Goal: Task Accomplishment & Management: Use online tool/utility

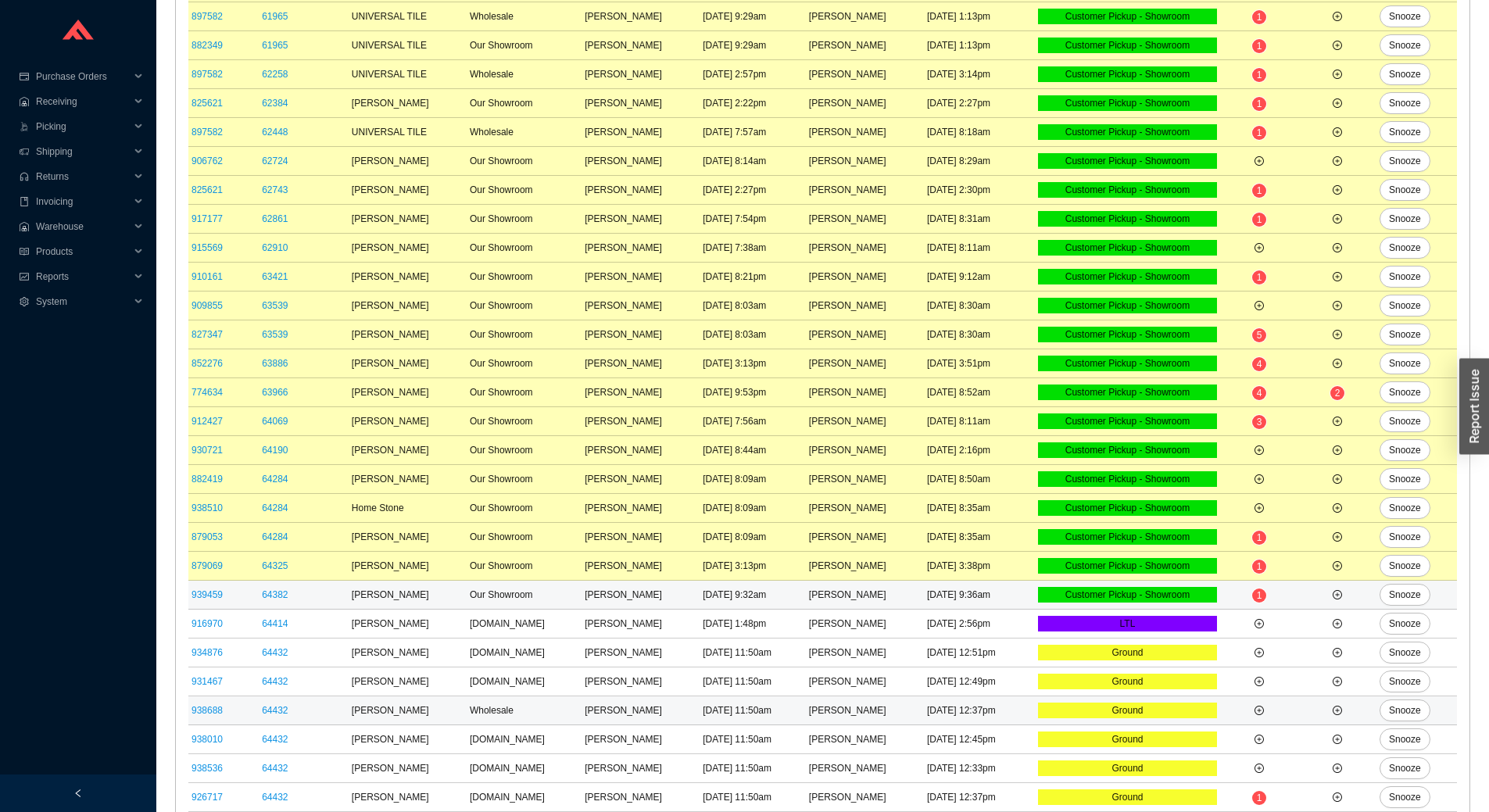
scroll to position [384, 0]
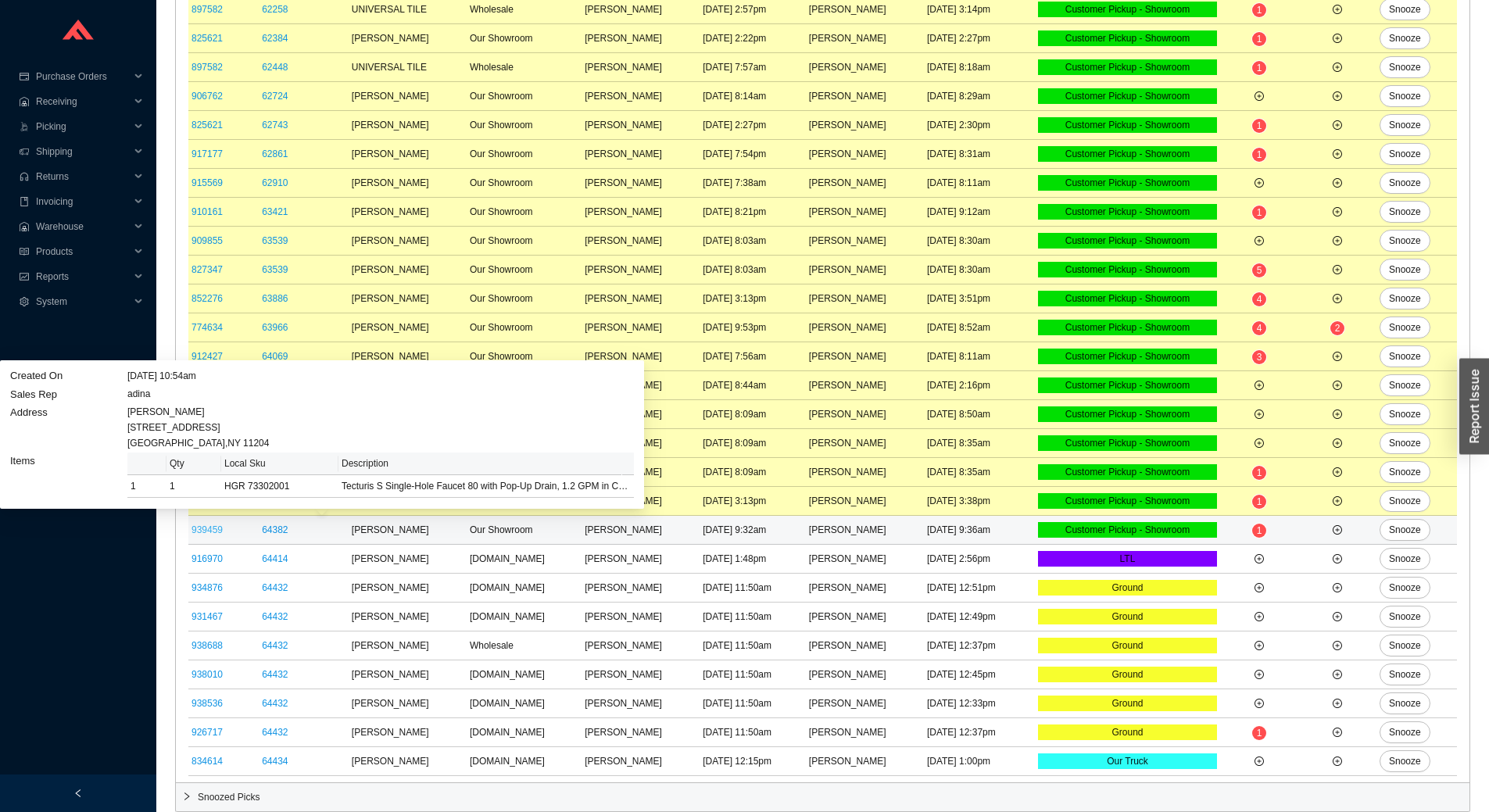
click at [209, 530] on link "939459" at bounding box center [207, 529] width 32 height 11
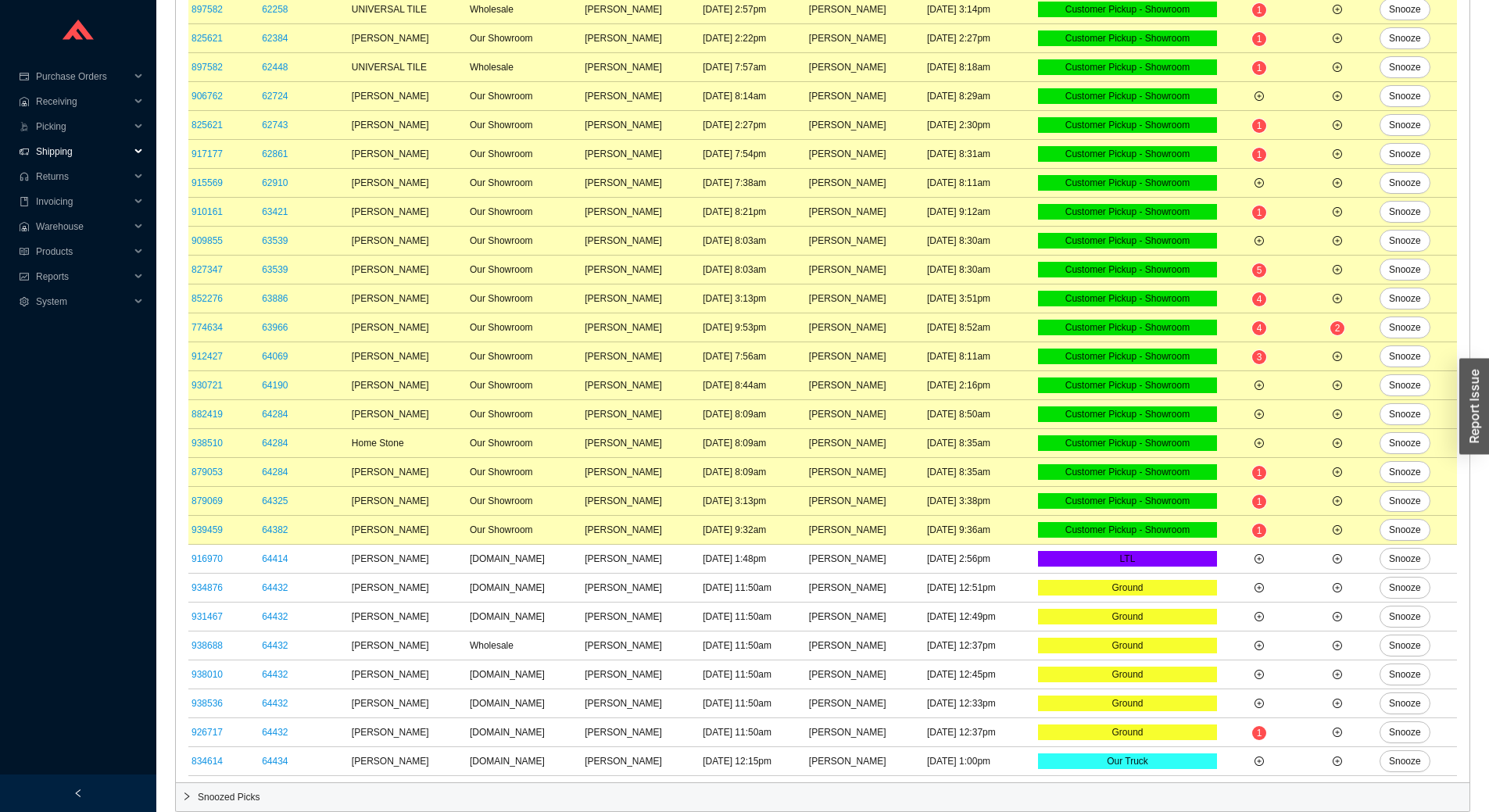
click at [64, 145] on span "Shipping" at bounding box center [82, 151] width 94 height 25
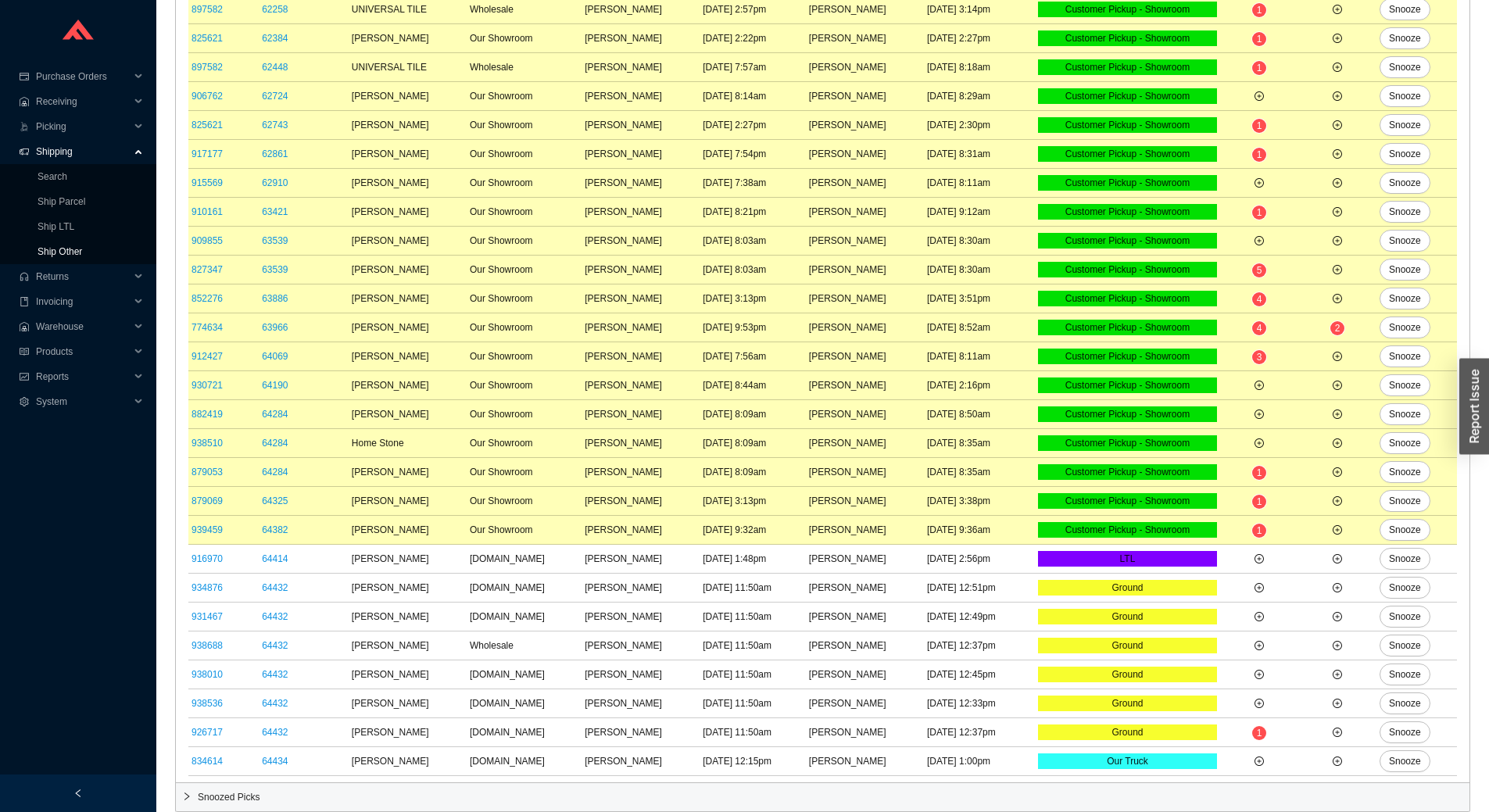
click at [79, 247] on link "Ship Other" at bounding box center [60, 251] width 45 height 11
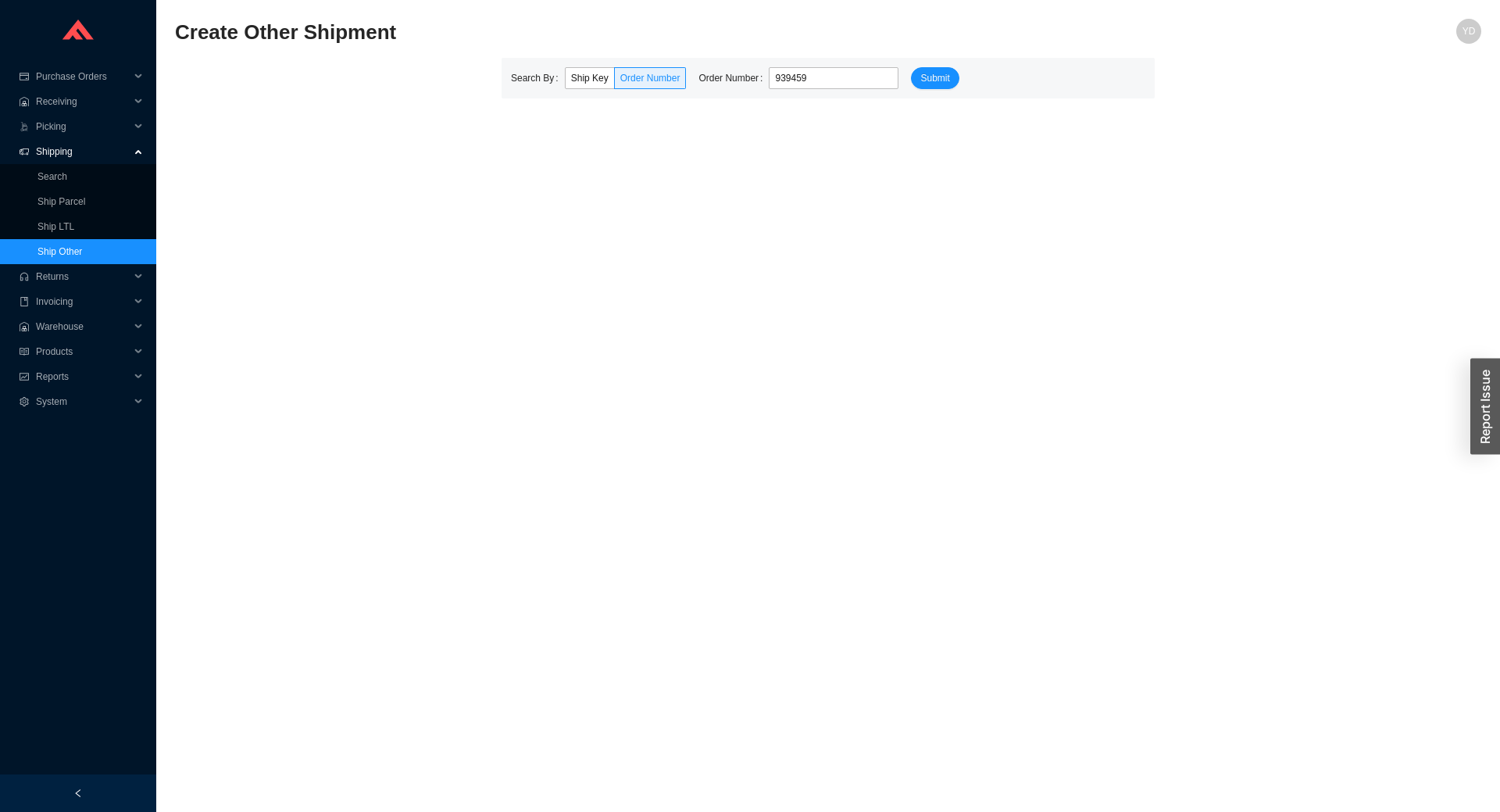
type input "939459"
click at [911, 67] on button "Submit" at bounding box center [935, 78] width 48 height 22
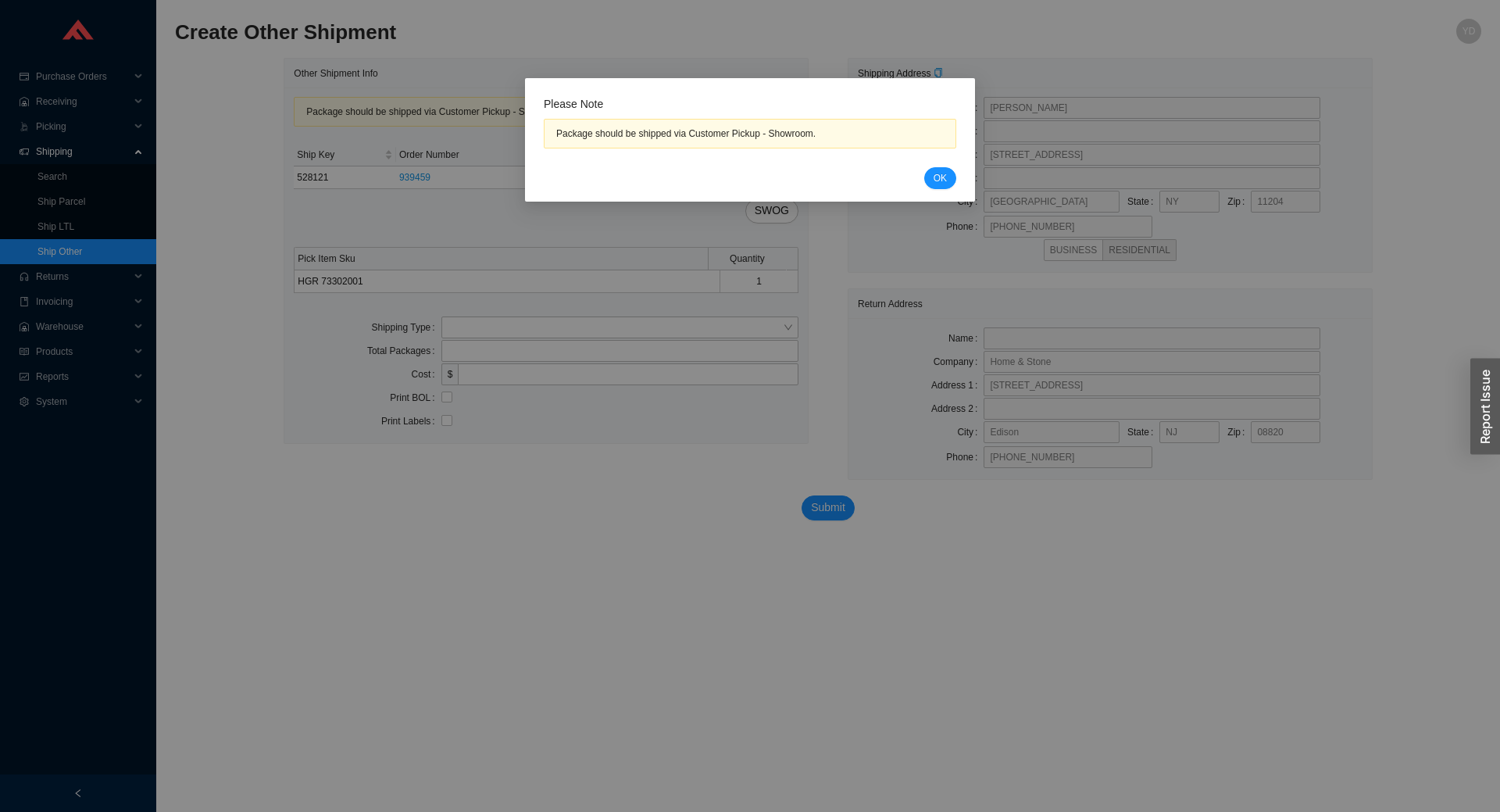
click at [953, 186] on div "Cancel OK" at bounding box center [750, 178] width 412 height 22
click at [951, 182] on button "OK" at bounding box center [940, 178] width 32 height 22
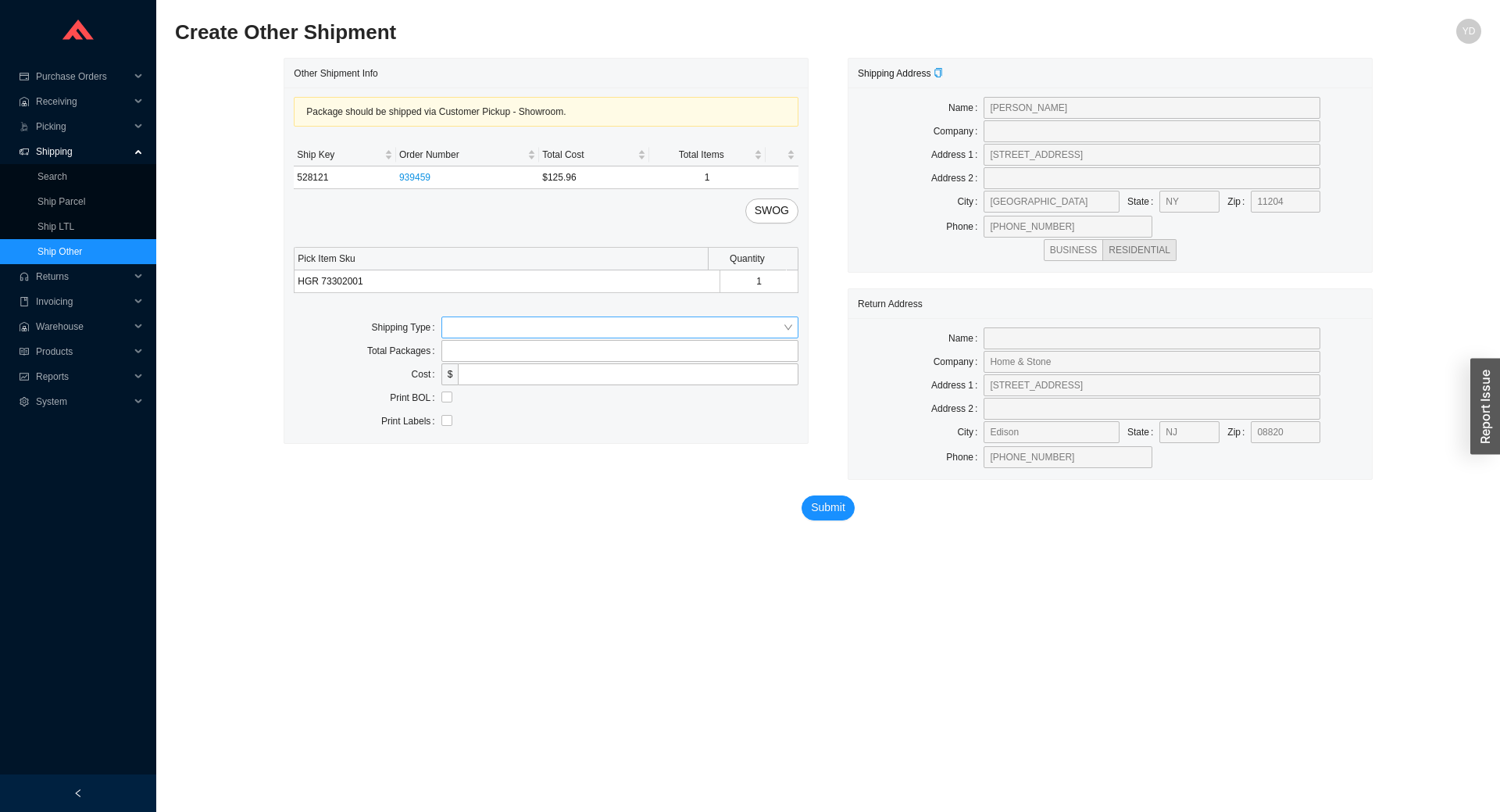
click at [675, 320] on input "search" at bounding box center [615, 327] width 335 height 20
click at [598, 386] on div "Customer Pickup" at bounding box center [620, 378] width 357 height 22
click at [552, 383] on input "text" at bounding box center [620, 374] width 357 height 22
type input "osher"
click at [831, 515] on span "Submit" at bounding box center [828, 508] width 35 height 18
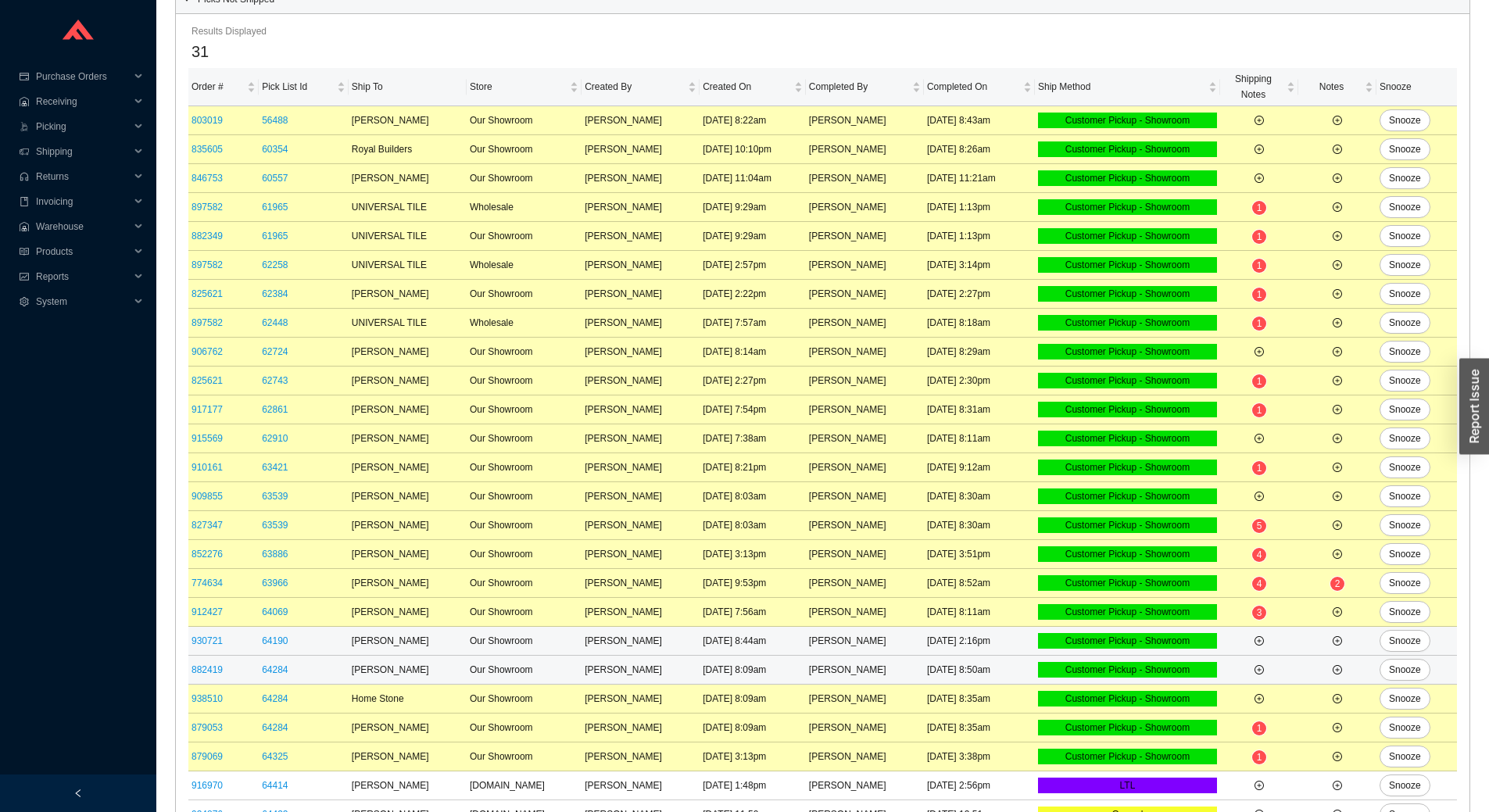
scroll to position [157, 0]
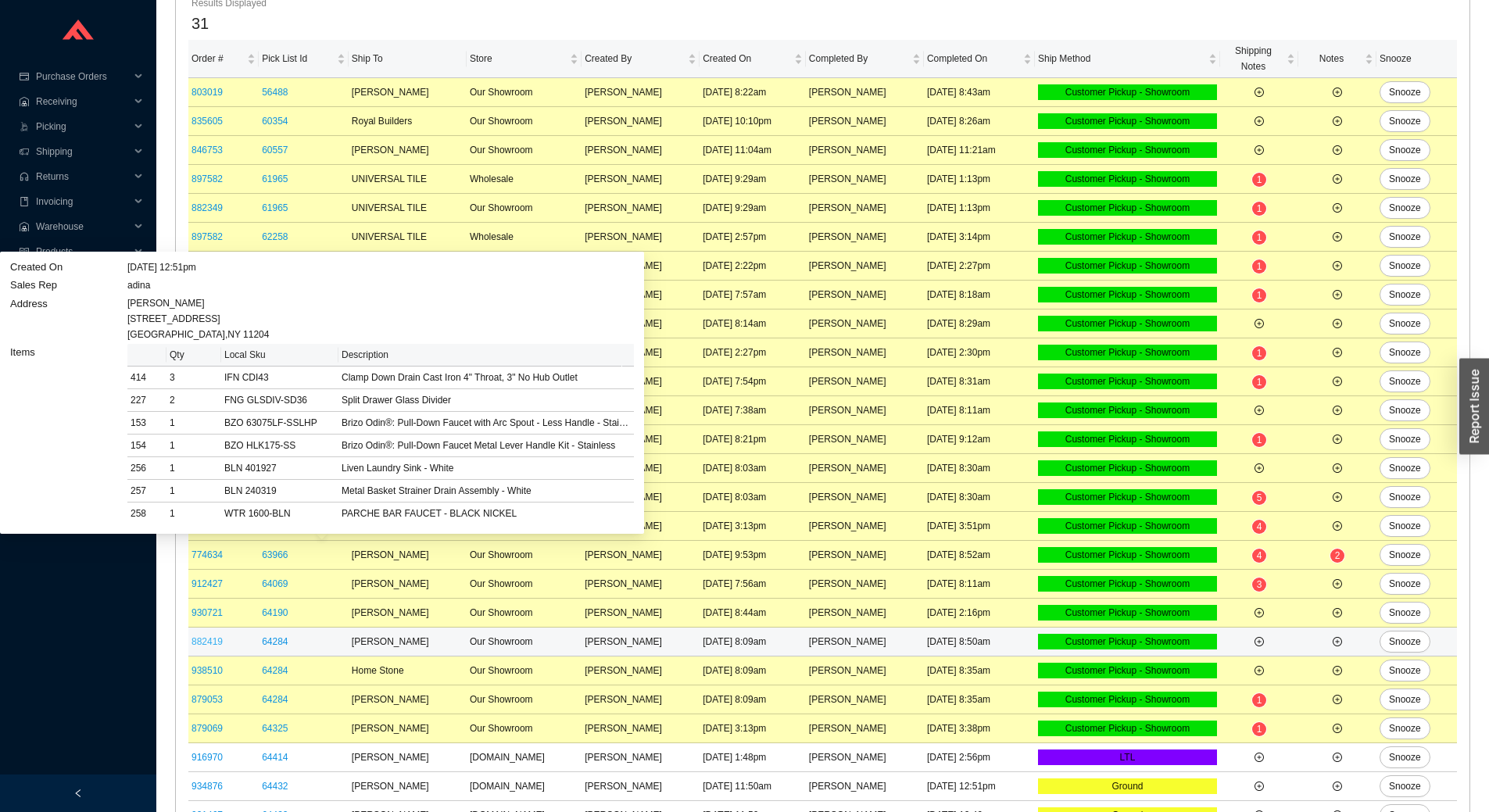
click at [215, 637] on link "882419" at bounding box center [207, 640] width 32 height 11
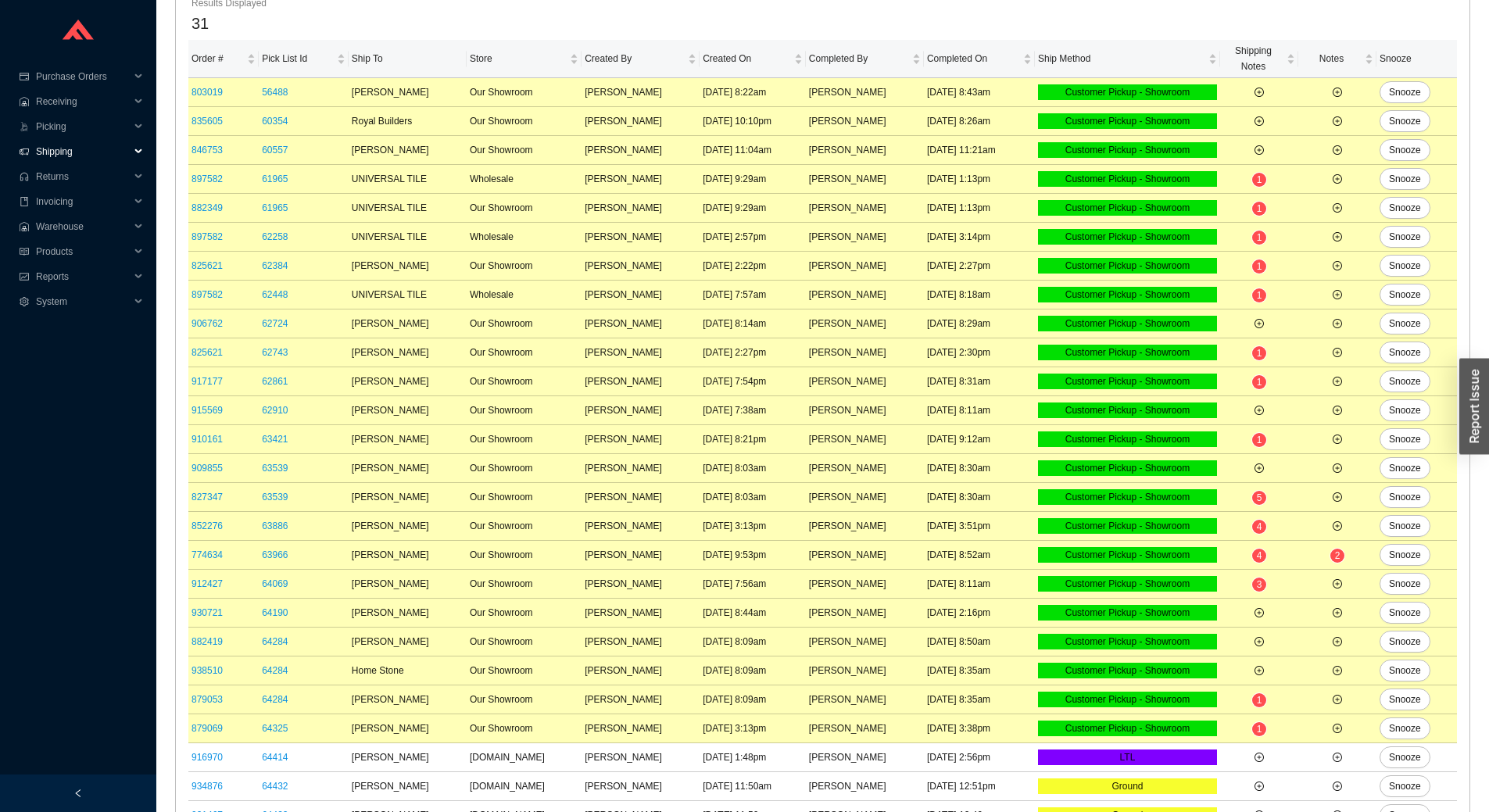
click at [74, 154] on span "Shipping" at bounding box center [82, 151] width 94 height 25
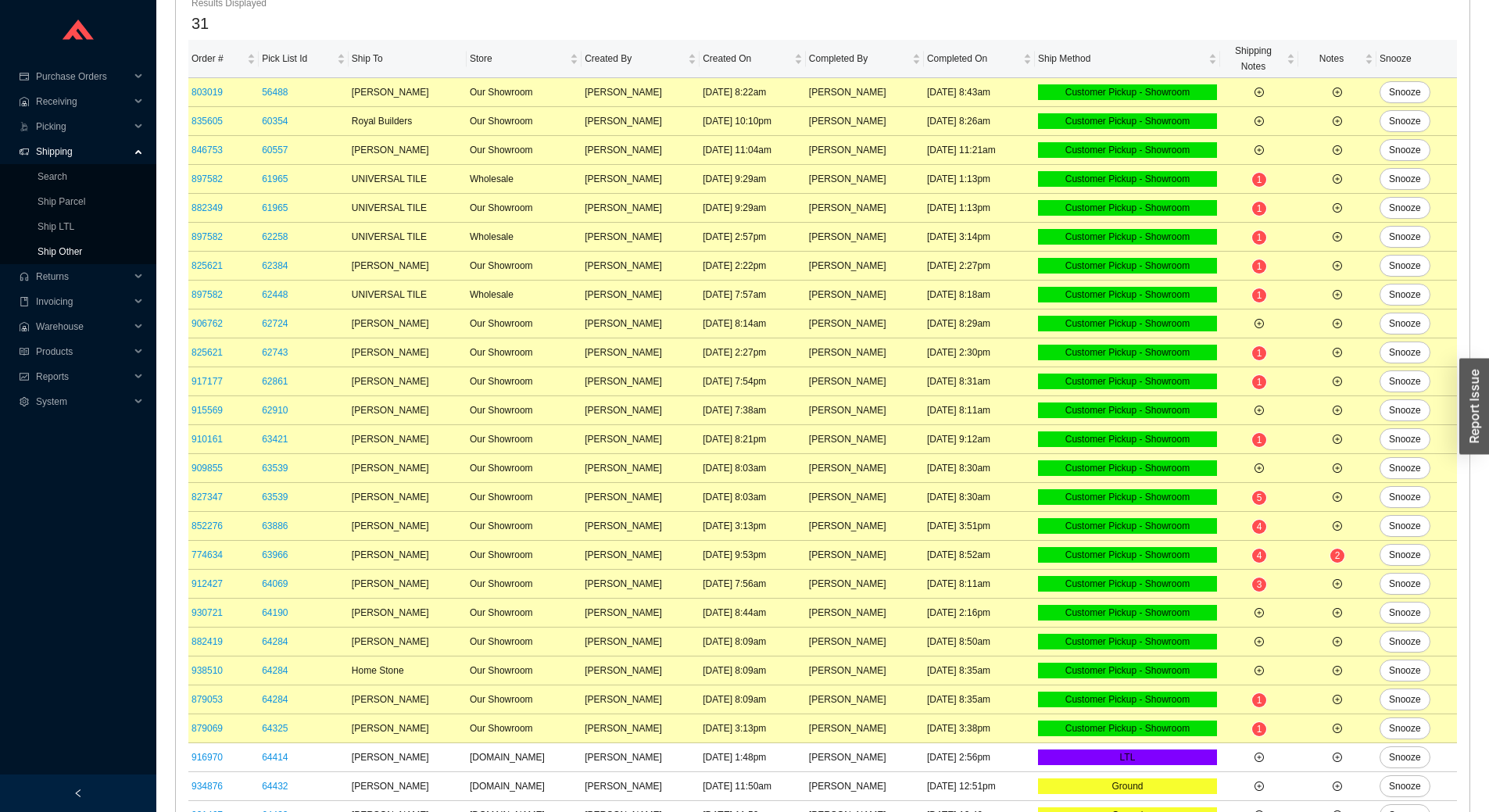
click at [82, 250] on link "Ship Other" at bounding box center [60, 251] width 45 height 11
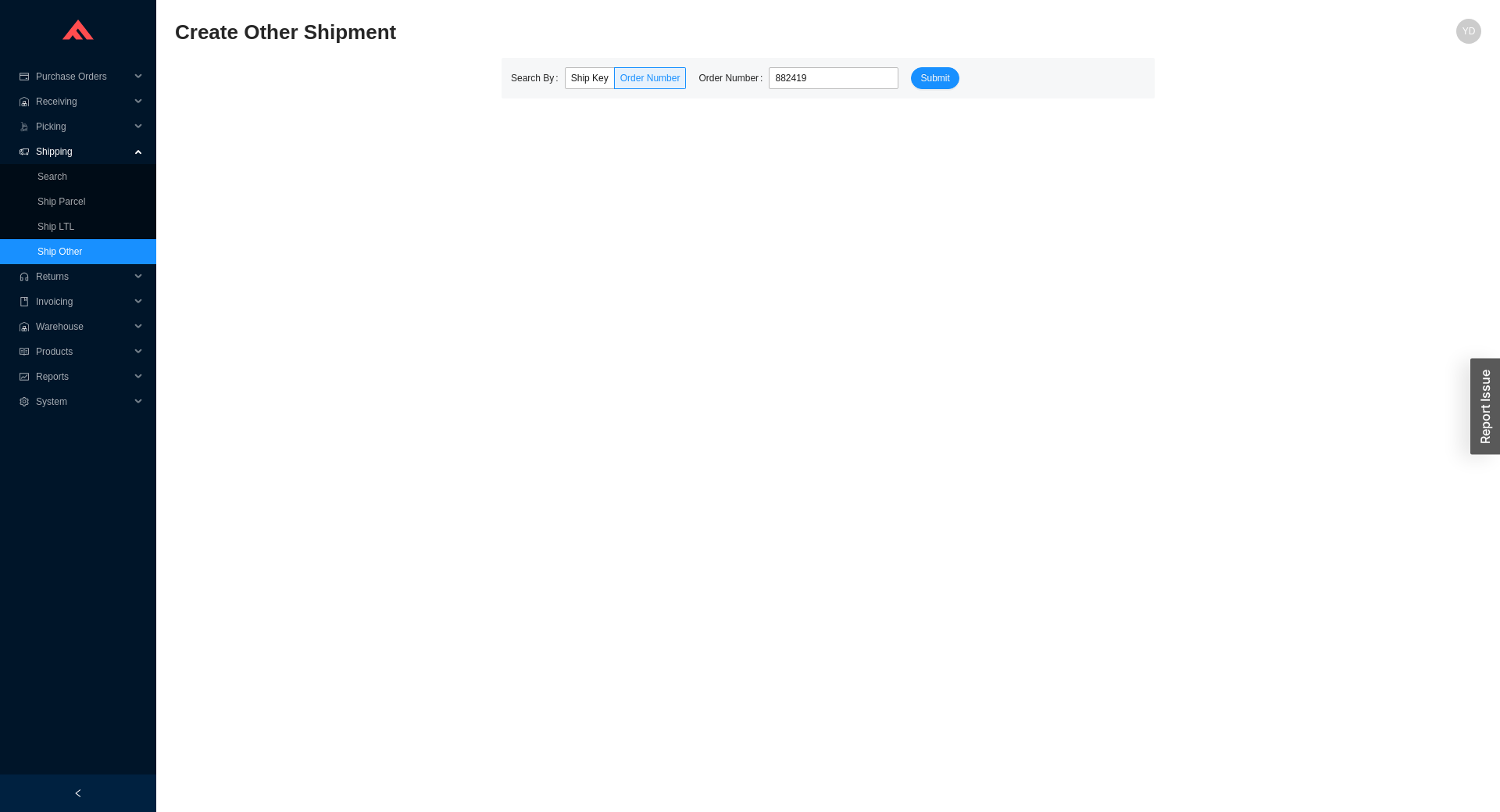
type input "882419"
click at [911, 67] on button "Submit" at bounding box center [935, 78] width 48 height 22
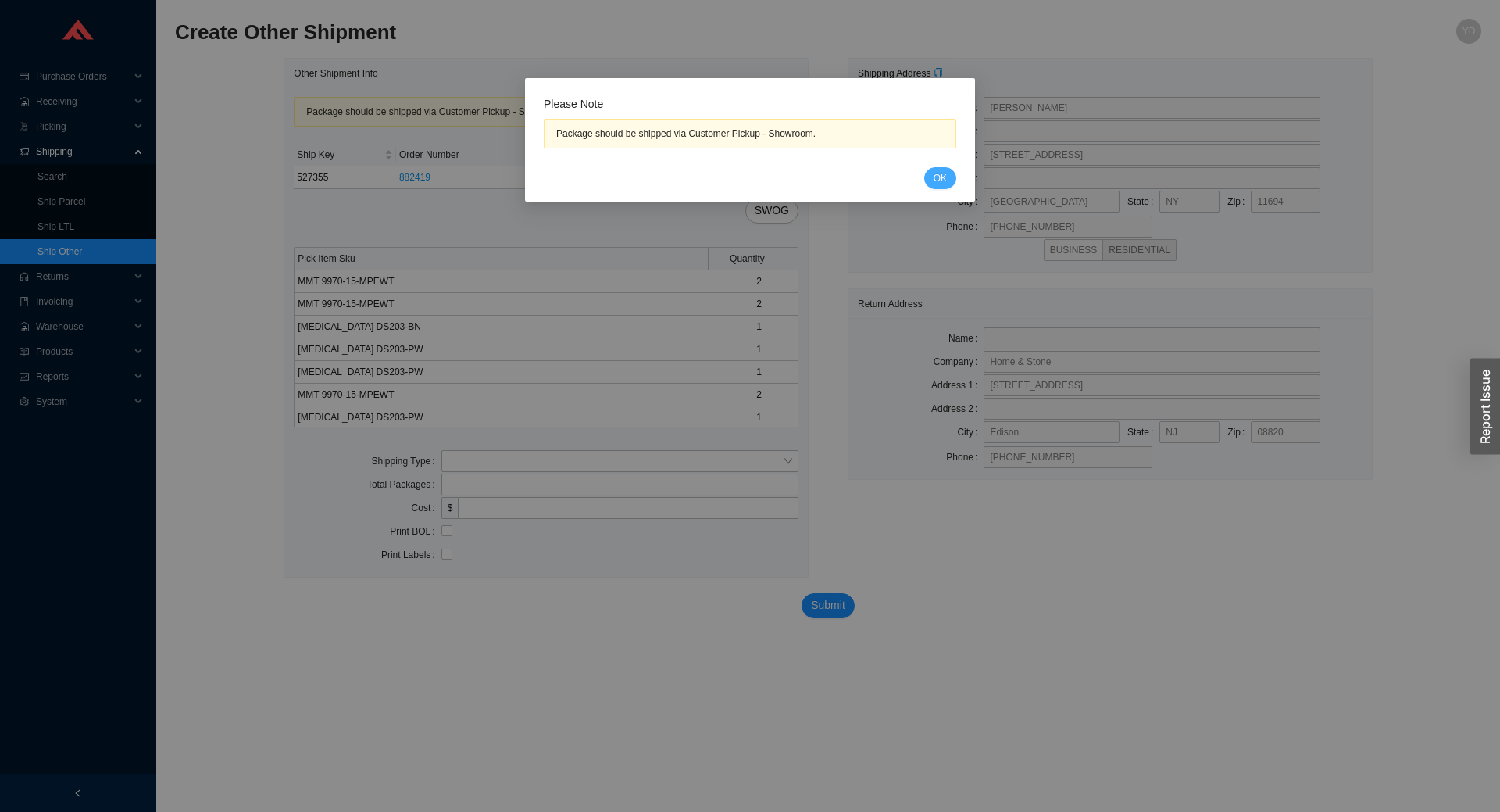
click at [948, 175] on button "OK" at bounding box center [940, 178] width 32 height 22
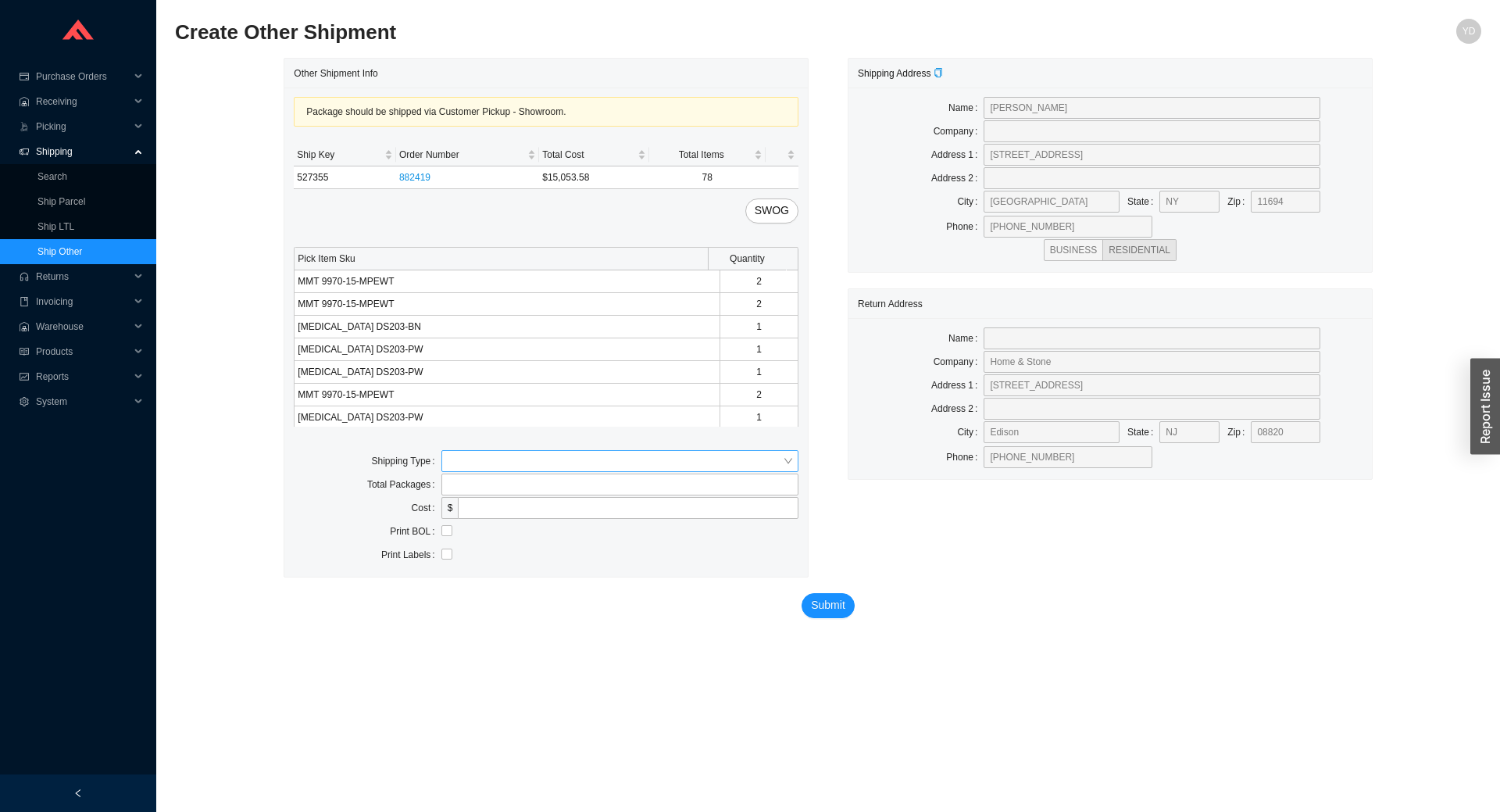
click at [492, 458] on input "search" at bounding box center [615, 461] width 335 height 20
click at [515, 509] on div "Customer Pickup" at bounding box center [619, 511] width 344 height 14
click at [482, 502] on input "text" at bounding box center [620, 508] width 357 height 22
type input "osher"
click at [842, 628] on span "Submit" at bounding box center [828, 629] width 35 height 18
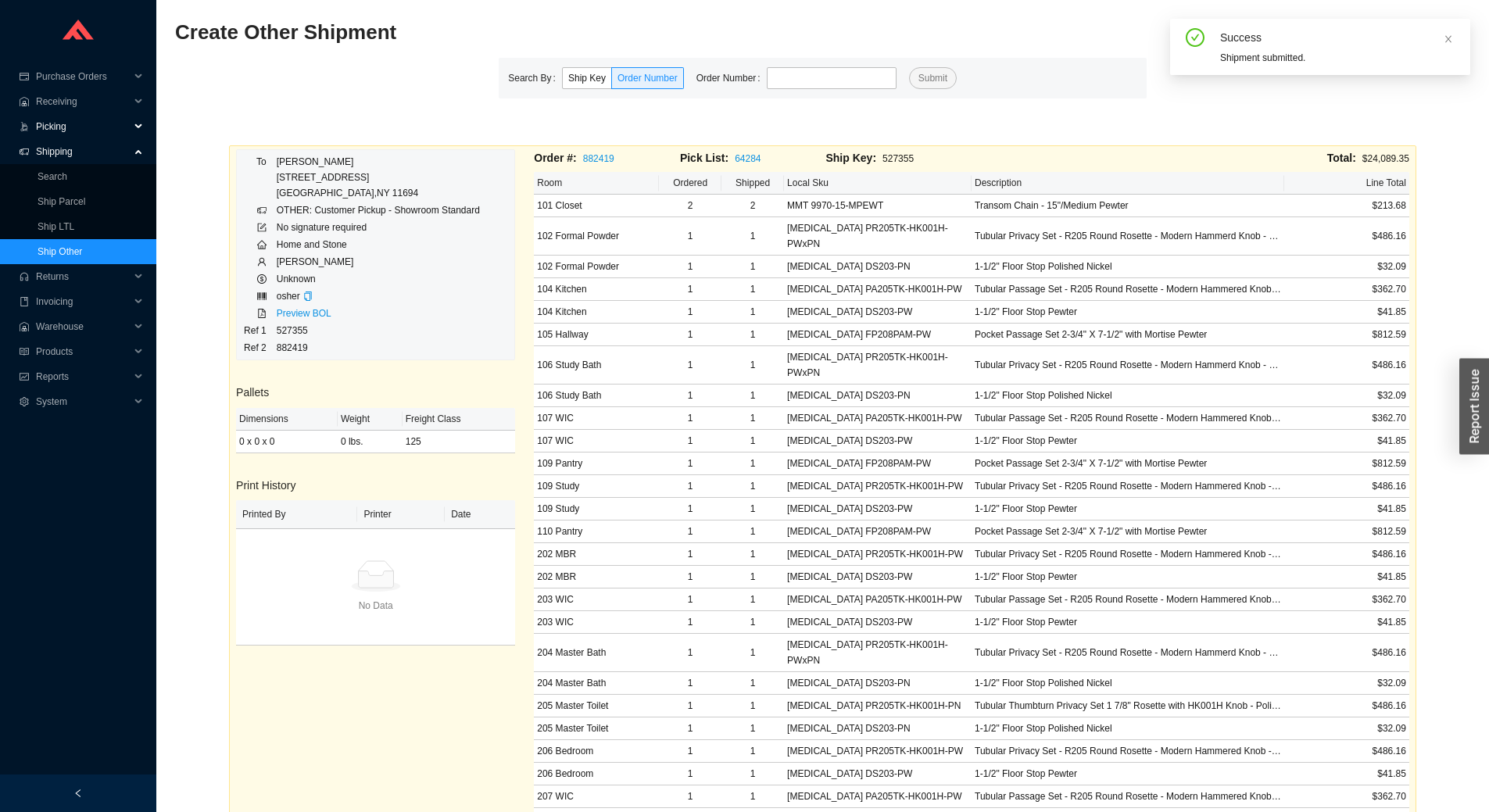
click at [64, 131] on span "Picking" at bounding box center [82, 126] width 94 height 25
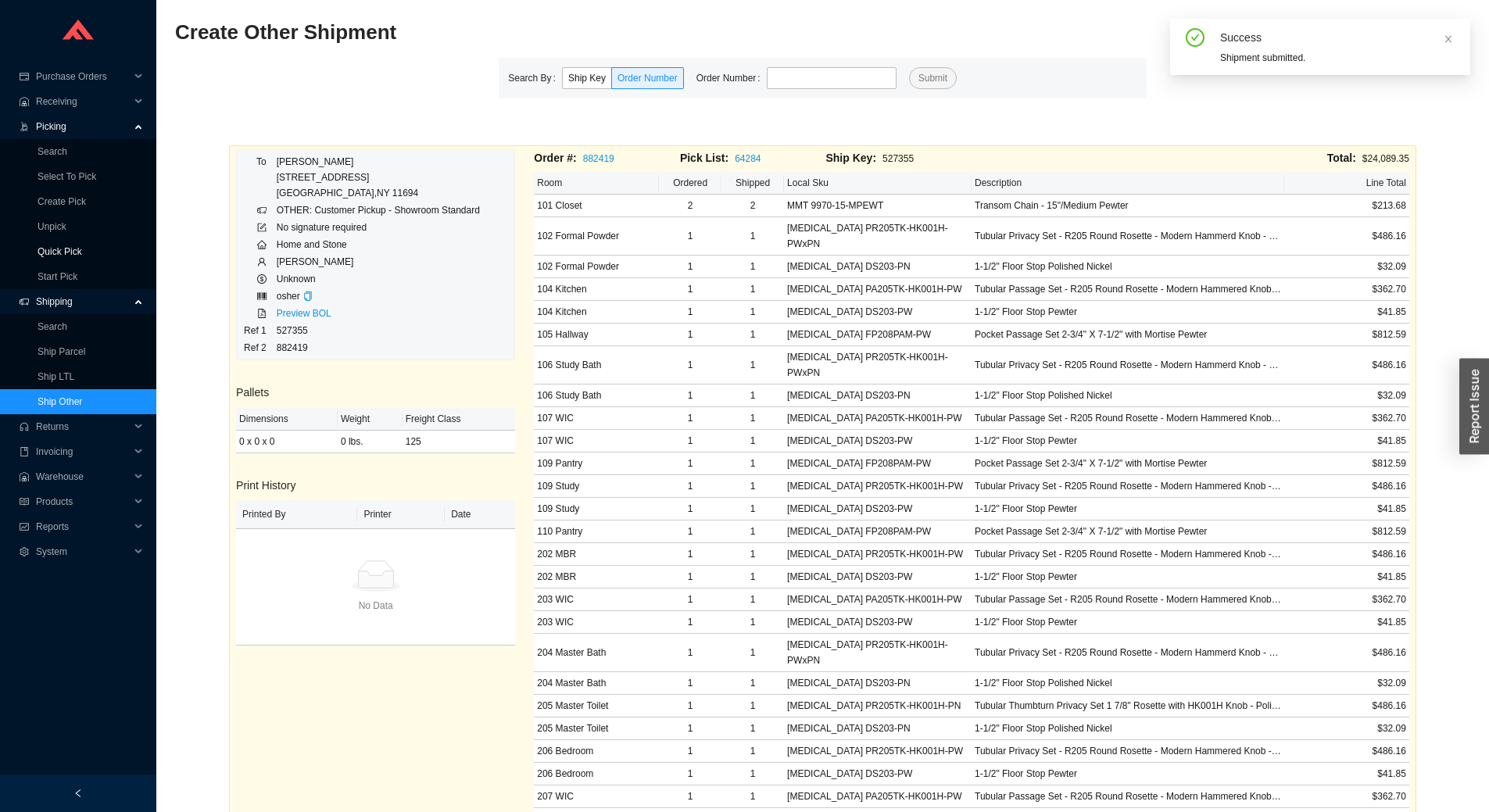
click at [79, 247] on link "Quick Pick" at bounding box center [60, 251] width 45 height 11
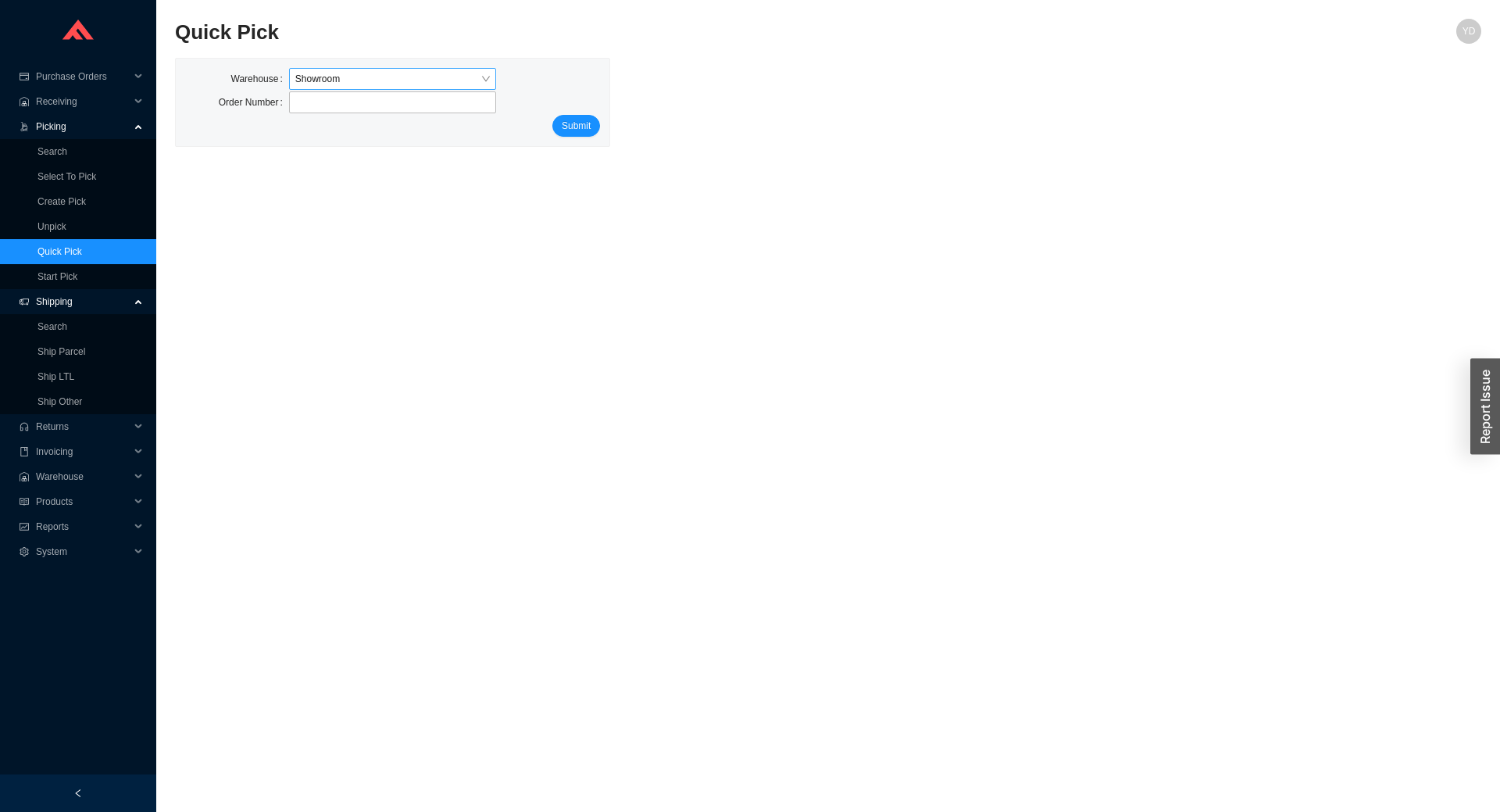
click at [419, 71] on span "Showroom" at bounding box center [393, 78] width 195 height 20
click at [399, 123] on div "39 Progress" at bounding box center [393, 129] width 195 height 14
click at [393, 110] on input "tel" at bounding box center [394, 102] width 208 height 22
paste input "882419"
type input "882419"
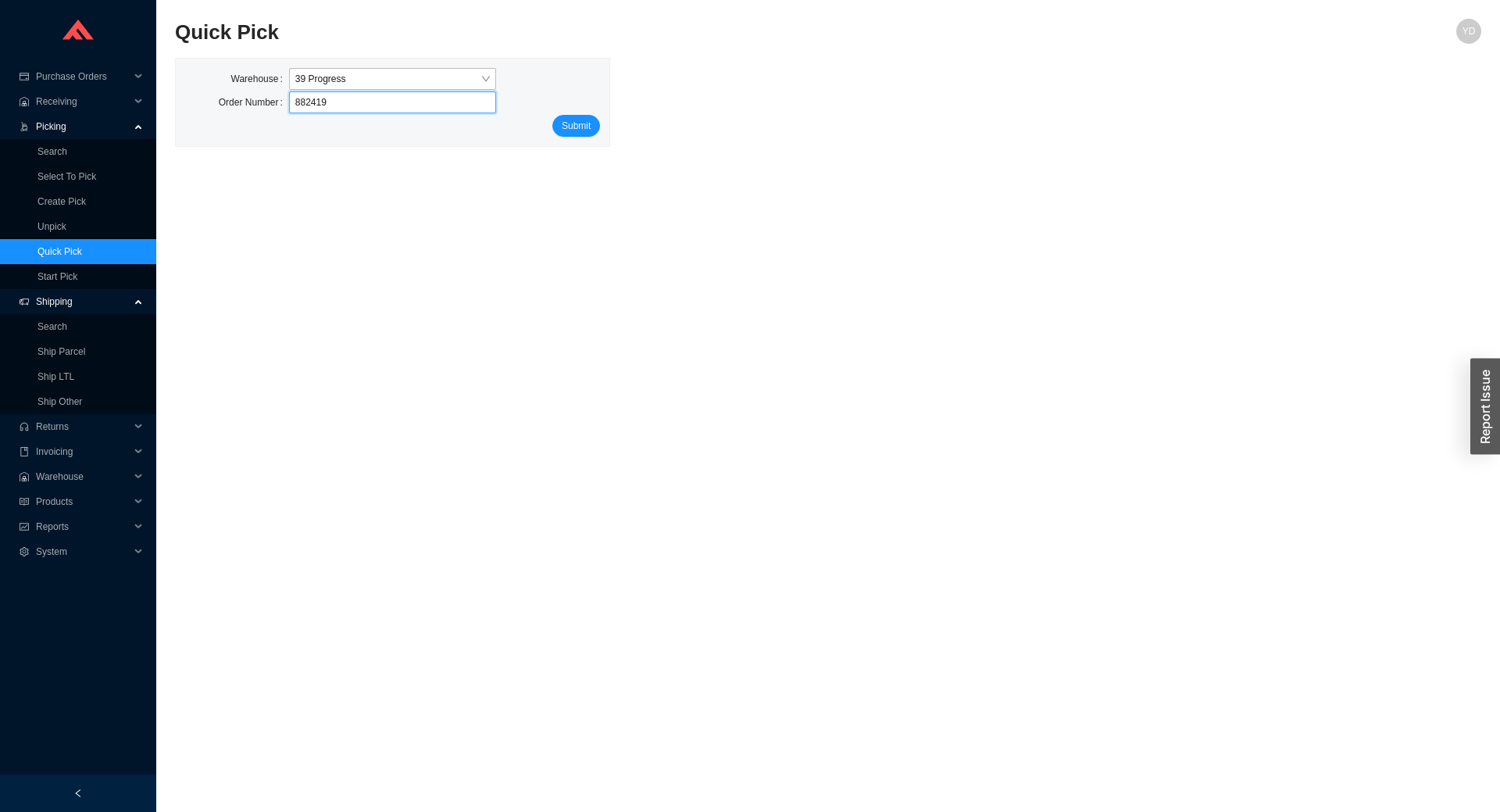
click button "Submit" at bounding box center [576, 126] width 48 height 22
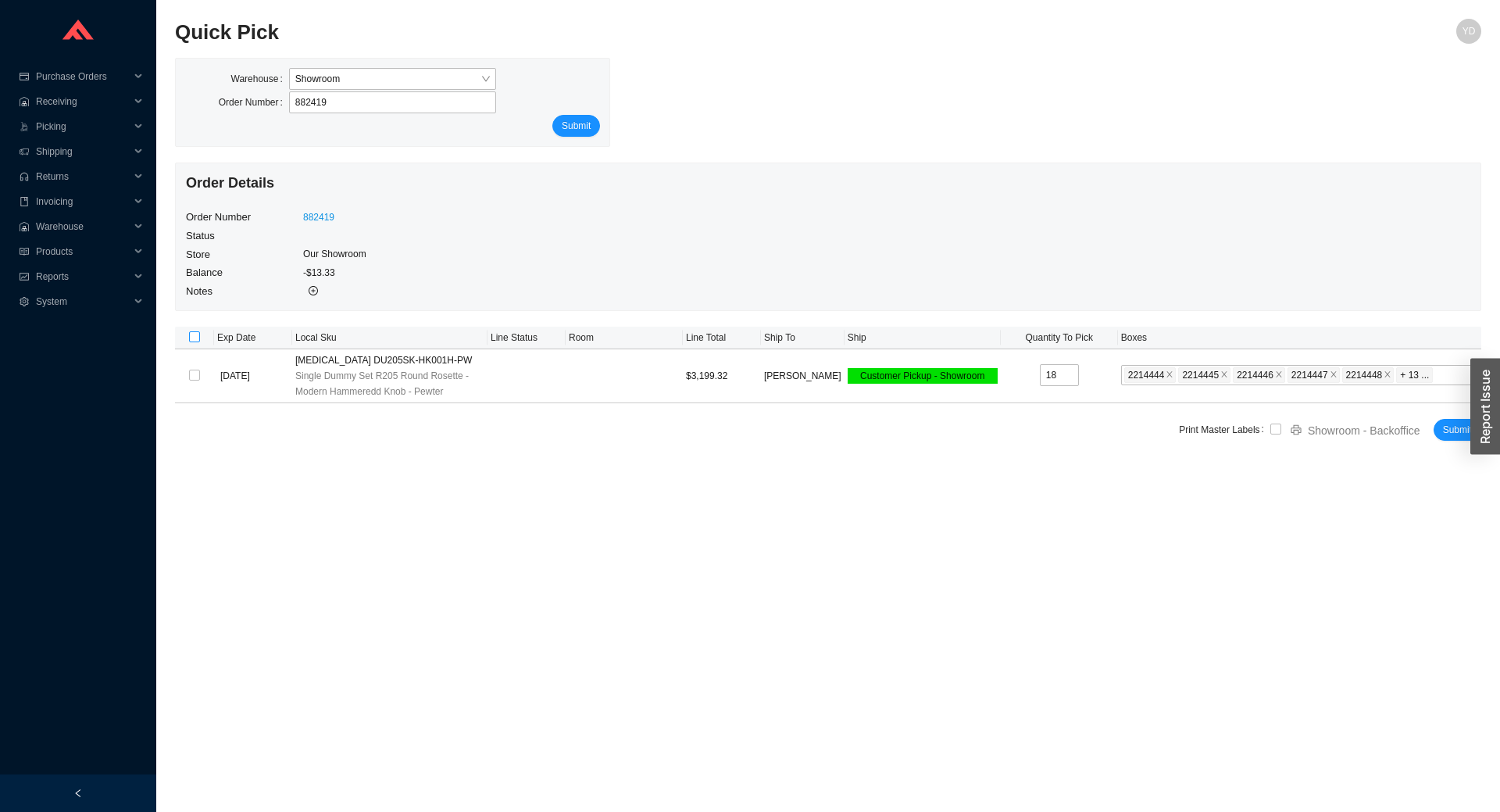
click at [194, 337] on input "checkbox" at bounding box center [194, 336] width 11 height 11
checkbox input "true"
click at [1439, 425] on button "Submit" at bounding box center [1457, 429] width 48 height 22
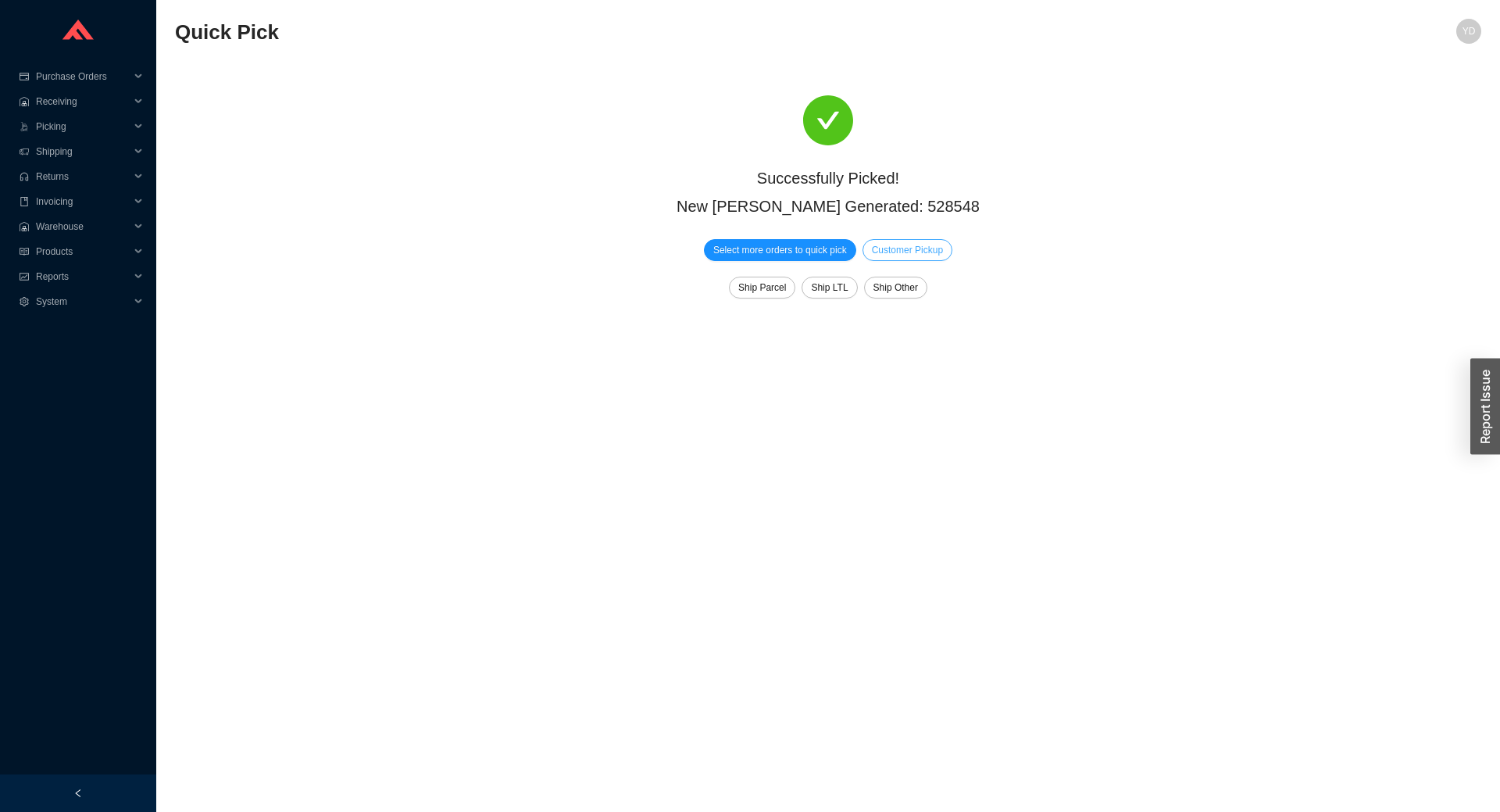
click at [927, 244] on span "Customer Pickup" at bounding box center [907, 250] width 71 height 16
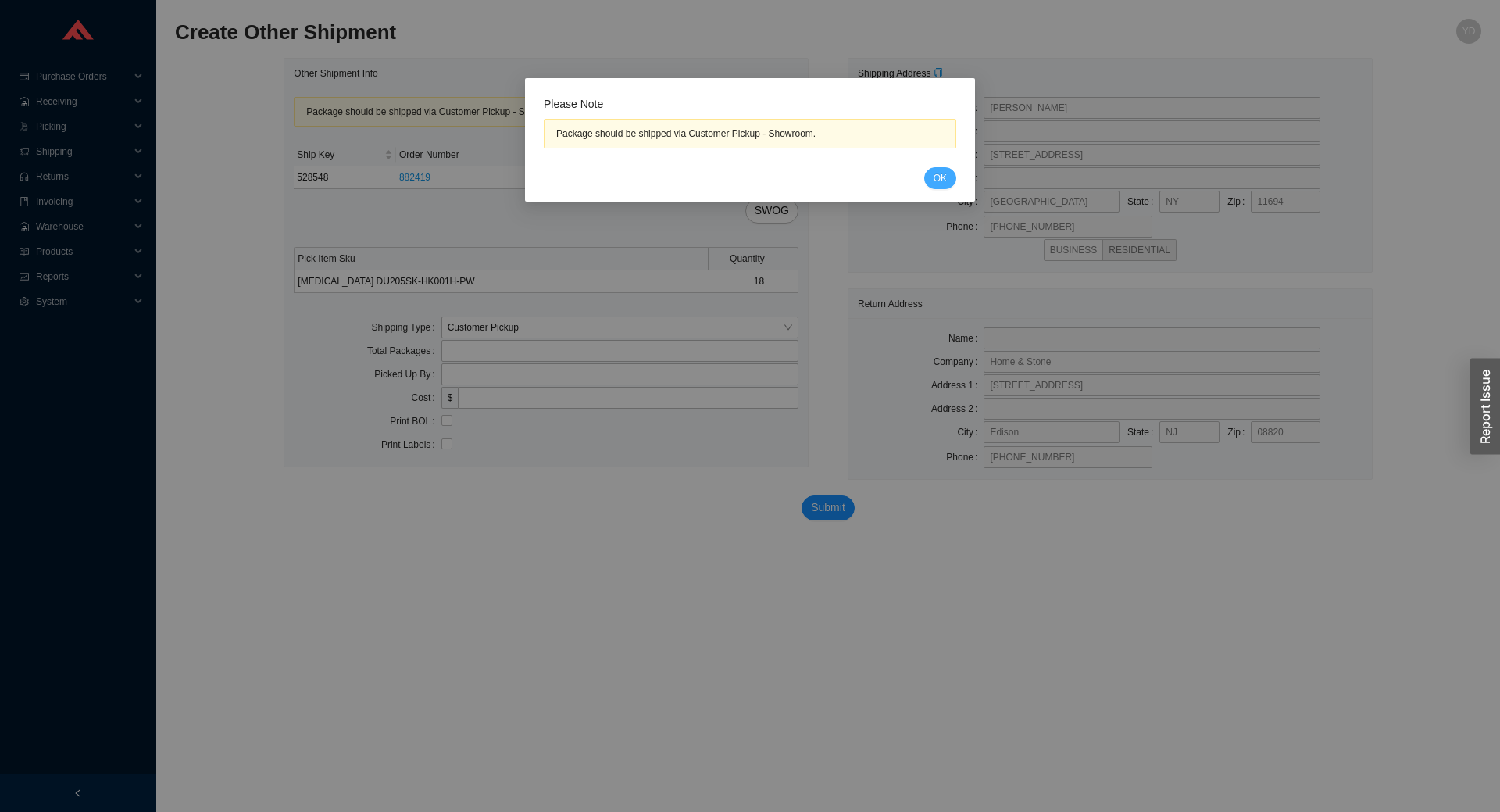
click at [948, 181] on button "OK" at bounding box center [940, 178] width 32 height 22
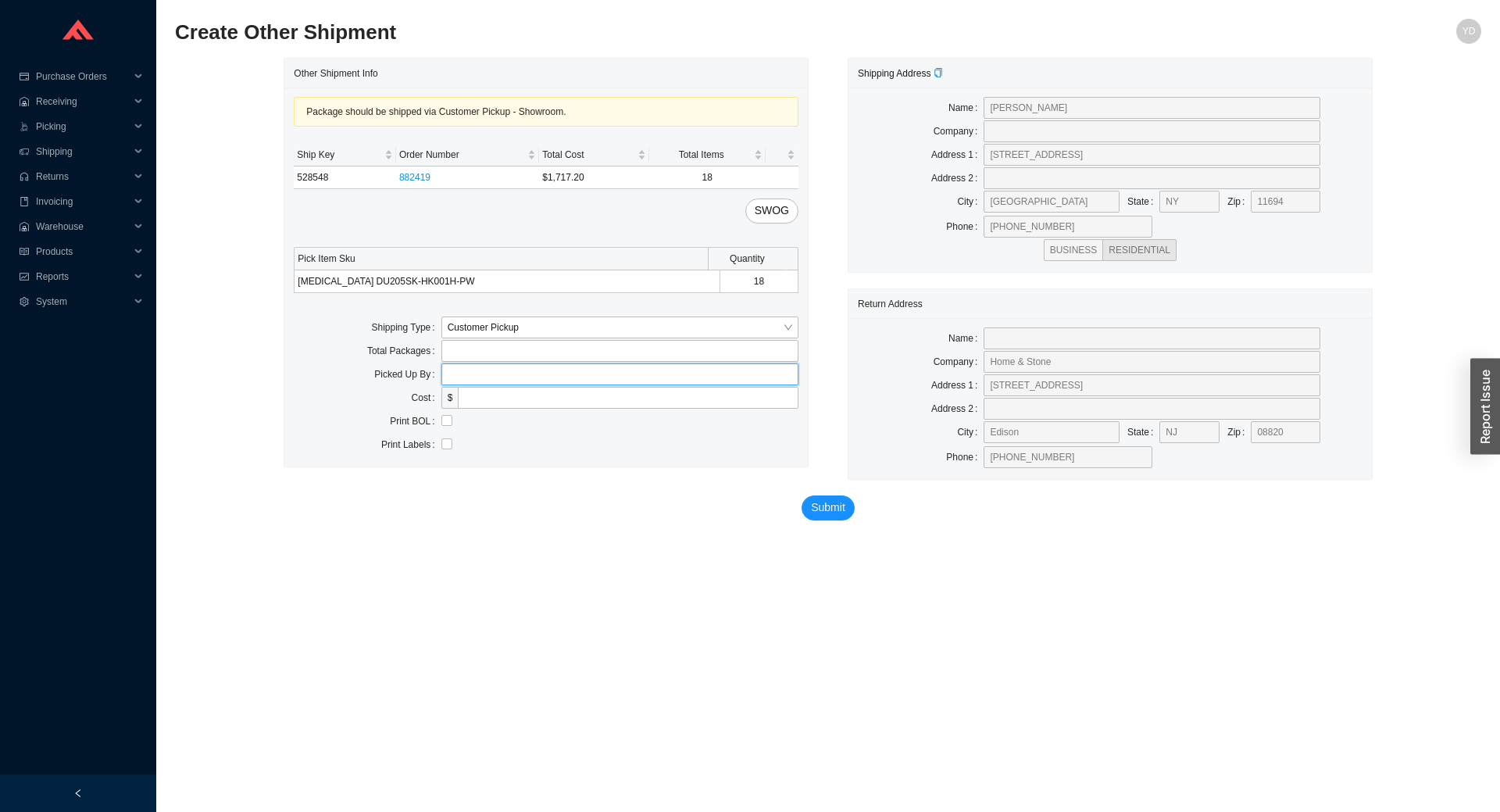
click at [481, 381] on input "text" at bounding box center [620, 374] width 357 height 22
type input "osher"
click at [813, 500] on span "Submit" at bounding box center [828, 508] width 35 height 18
